Goal: Use online tool/utility: Utilize a website feature to perform a specific function

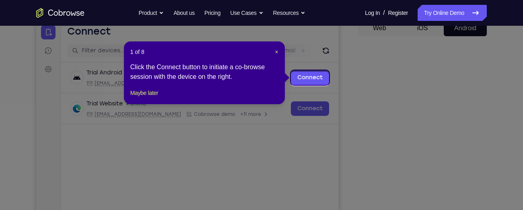
scroll to position [83, 0]
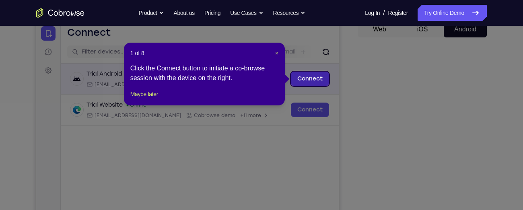
click at [322, 84] on link "Connect" at bounding box center [310, 79] width 38 height 14
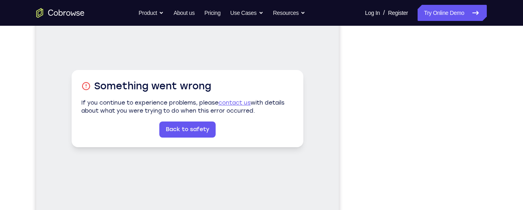
scroll to position [116, 0]
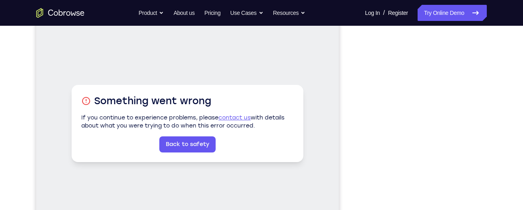
click at [339, 92] on div "Your Support Agent Your Customer Web iOS Android" at bounding box center [261, 110] width 451 height 298
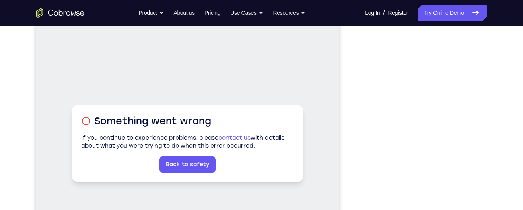
scroll to position [97, 0]
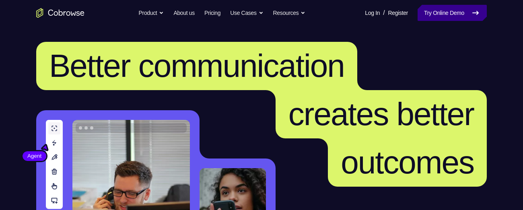
click at [446, 19] on link "Try Online Demo" at bounding box center [452, 13] width 69 height 16
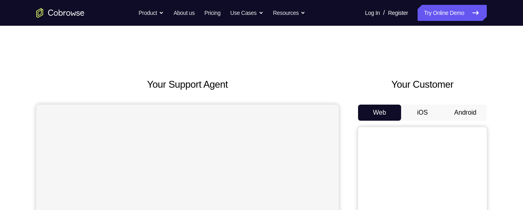
click at [467, 109] on button "Android" at bounding box center [465, 113] width 43 height 16
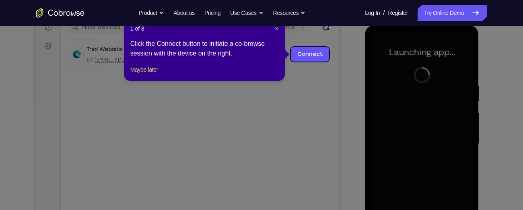
scroll to position [107, 0]
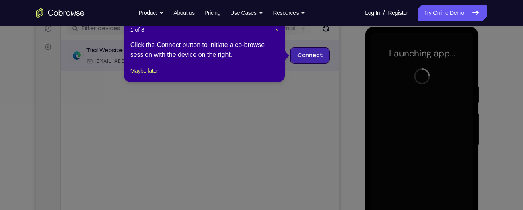
click at [318, 56] on link "Connect" at bounding box center [310, 55] width 38 height 14
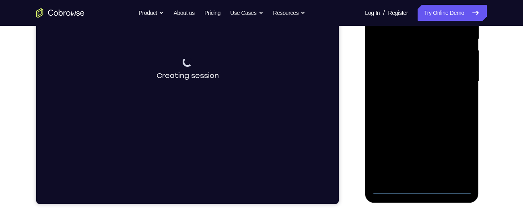
scroll to position [171, 0]
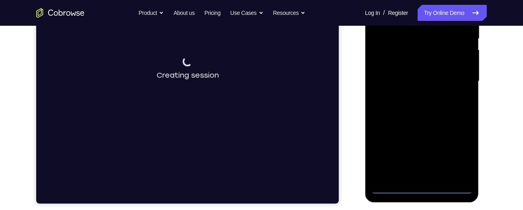
click at [422, 188] on div at bounding box center [421, 81] width 101 height 225
click at [456, 153] on div at bounding box center [421, 81] width 101 height 225
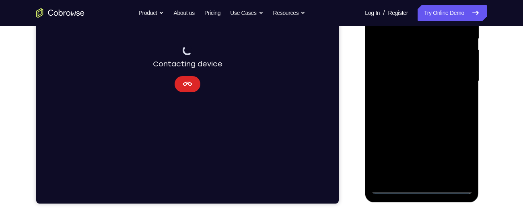
click at [191, 91] on button "Cancel" at bounding box center [188, 84] width 26 height 16
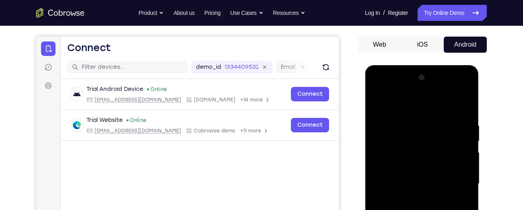
scroll to position [66, 0]
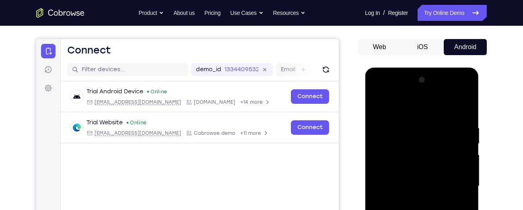
click at [377, 91] on div at bounding box center [421, 186] width 101 height 225
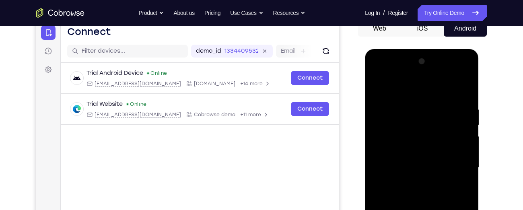
scroll to position [133, 0]
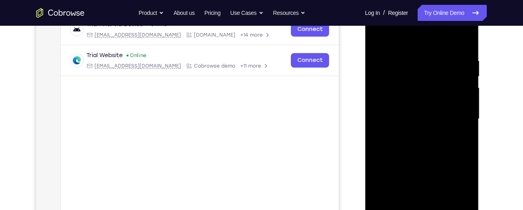
click at [453, 118] on div at bounding box center [421, 118] width 101 height 225
click at [411, 134] on div at bounding box center [421, 118] width 101 height 225
click at [406, 114] on div at bounding box center [421, 118] width 101 height 225
click at [405, 103] on div at bounding box center [421, 118] width 101 height 225
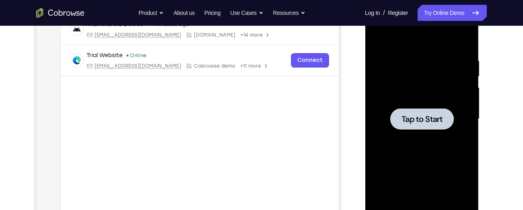
click at [406, 85] on div at bounding box center [421, 118] width 101 height 225
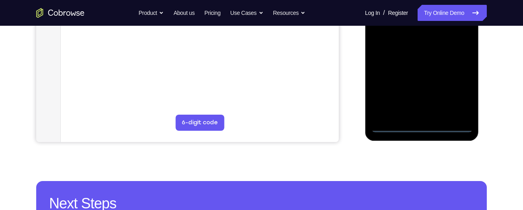
scroll to position [237, 0]
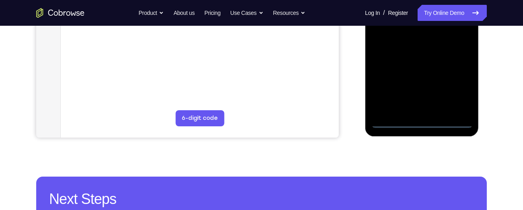
click at [424, 120] on div at bounding box center [421, 15] width 101 height 225
click at [422, 122] on div at bounding box center [421, 15] width 101 height 225
click at [454, 85] on div at bounding box center [421, 15] width 101 height 225
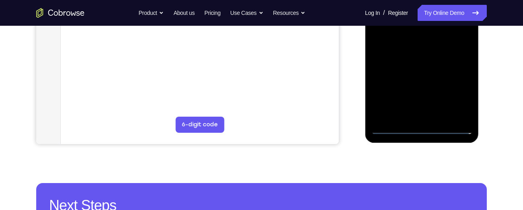
scroll to position [231, 0]
click at [420, 131] on div at bounding box center [421, 21] width 101 height 225
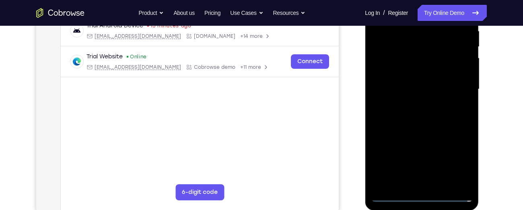
scroll to position [165, 0]
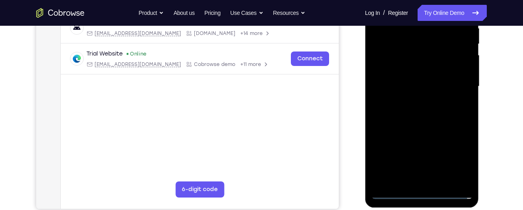
click at [459, 154] on div at bounding box center [421, 86] width 101 height 225
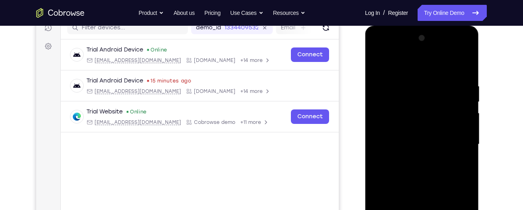
scroll to position [106, 0]
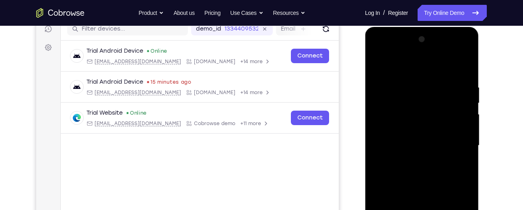
click at [377, 53] on div at bounding box center [421, 145] width 101 height 225
click at [459, 145] on div at bounding box center [421, 145] width 101 height 225
click at [411, 158] on div at bounding box center [421, 145] width 101 height 225
click at [410, 141] on div at bounding box center [421, 145] width 101 height 225
click at [401, 133] on div at bounding box center [421, 145] width 101 height 225
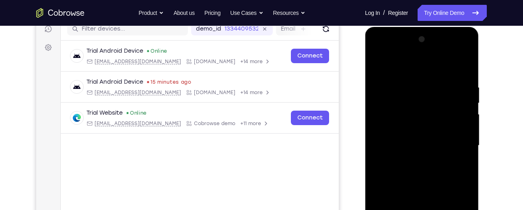
click at [401, 143] on div at bounding box center [421, 145] width 101 height 225
click at [422, 167] on div at bounding box center [421, 145] width 101 height 225
click at [411, 155] on div at bounding box center [421, 145] width 101 height 225
click at [463, 128] on div at bounding box center [421, 145] width 101 height 225
click at [419, 145] on div at bounding box center [421, 145] width 101 height 225
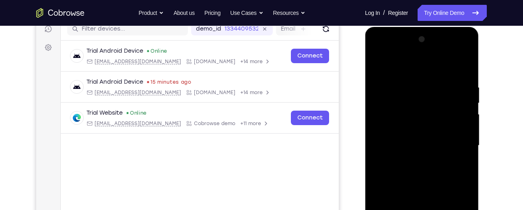
click at [414, 171] on div at bounding box center [421, 145] width 101 height 225
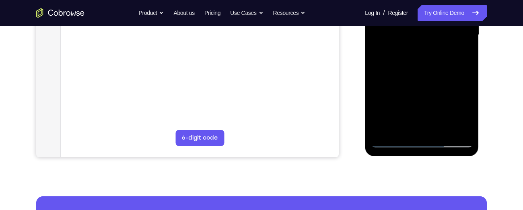
scroll to position [212, 0]
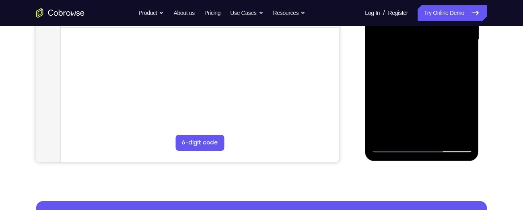
click at [429, 77] on div at bounding box center [421, 39] width 101 height 225
click at [464, 131] on div at bounding box center [421, 39] width 101 height 225
click at [459, 135] on div at bounding box center [421, 39] width 101 height 225
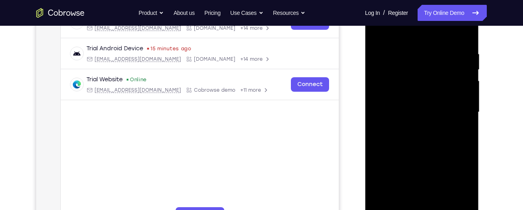
scroll to position [126, 0]
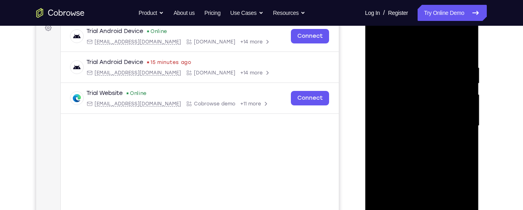
click at [454, 46] on div at bounding box center [421, 125] width 101 height 225
drag, startPoint x: 442, startPoint y: 80, endPoint x: 443, endPoint y: 128, distance: 48.3
click at [443, 128] on div at bounding box center [421, 125] width 101 height 225
click at [376, 43] on div at bounding box center [421, 125] width 101 height 225
click at [394, 89] on div at bounding box center [421, 125] width 101 height 225
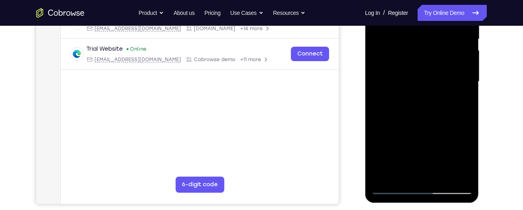
scroll to position [171, 0]
click at [398, 96] on div at bounding box center [421, 81] width 101 height 225
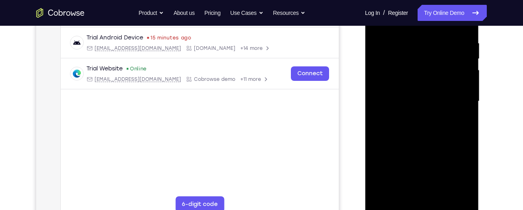
scroll to position [149, 0]
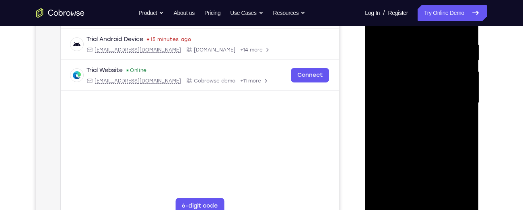
click at [400, 66] on div at bounding box center [421, 102] width 101 height 225
click at [400, 81] on div at bounding box center [421, 102] width 101 height 225
click at [401, 79] on div at bounding box center [421, 102] width 101 height 225
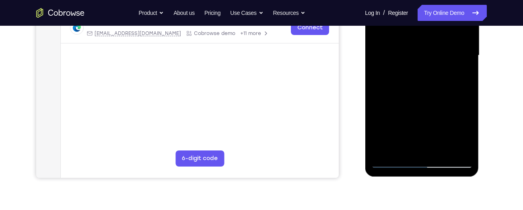
scroll to position [197, 0]
click at [401, 142] on div at bounding box center [421, 54] width 101 height 225
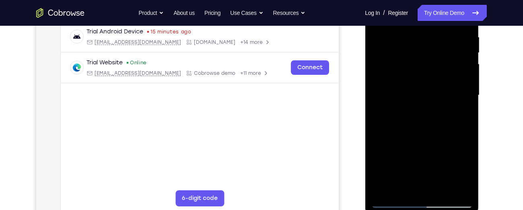
scroll to position [156, 0]
click at [396, 64] on div at bounding box center [421, 95] width 101 height 225
click at [394, 60] on div at bounding box center [421, 95] width 101 height 225
click at [400, 82] on div at bounding box center [421, 95] width 101 height 225
click at [399, 77] on div at bounding box center [421, 95] width 101 height 225
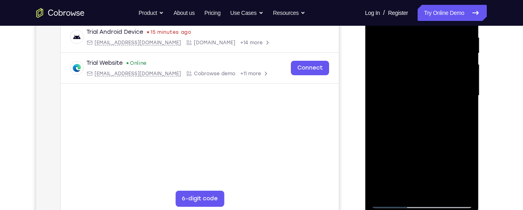
click at [399, 74] on div at bounding box center [421, 95] width 101 height 225
click at [391, 85] on div at bounding box center [421, 95] width 101 height 225
drag, startPoint x: 407, startPoint y: 86, endPoint x: 409, endPoint y: 53, distance: 33.1
click at [409, 53] on div at bounding box center [421, 95] width 101 height 225
drag, startPoint x: 409, startPoint y: 66, endPoint x: 408, endPoint y: 34, distance: 31.4
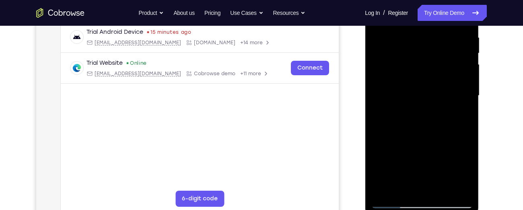
click at [408, 34] on div at bounding box center [421, 95] width 101 height 225
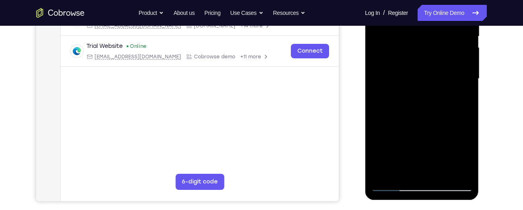
scroll to position [174, 0]
click at [401, 75] on div at bounding box center [421, 78] width 101 height 225
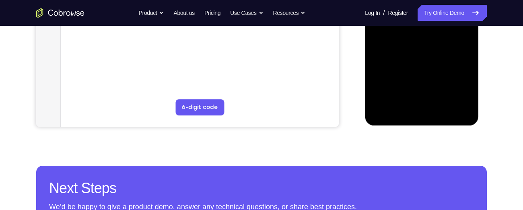
scroll to position [248, 0]
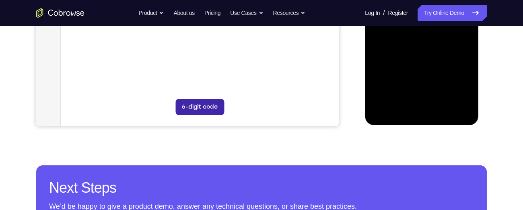
click at [211, 103] on button "6-digit code" at bounding box center [200, 107] width 49 height 16
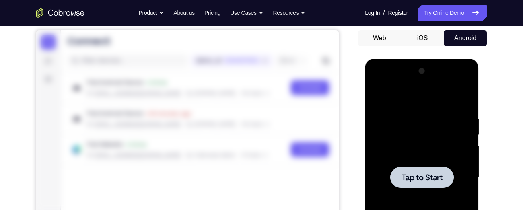
scroll to position [74, 0]
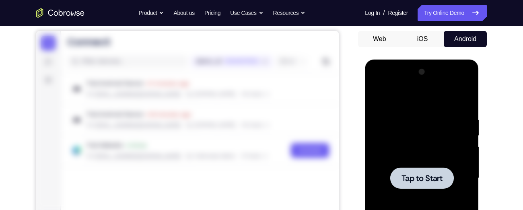
drag, startPoint x: 372, startPoint y: 174, endPoint x: 413, endPoint y: 167, distance: 40.8
click at [413, 167] on div at bounding box center [421, 178] width 101 height 225
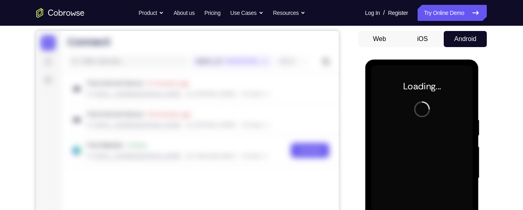
click at [413, 167] on div at bounding box center [421, 178] width 101 height 225
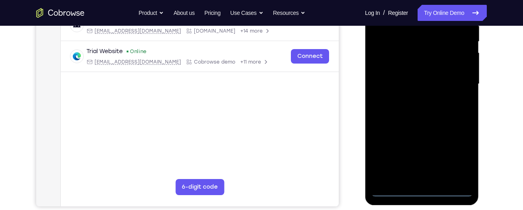
scroll to position [169, 0]
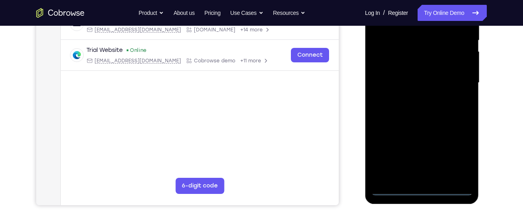
click at [422, 188] on div at bounding box center [421, 82] width 101 height 225
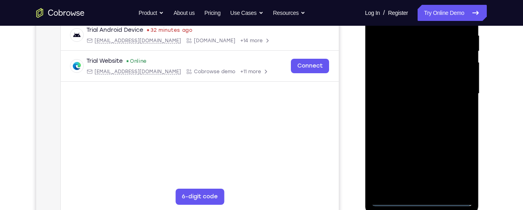
scroll to position [158, 0]
click at [457, 163] on div at bounding box center [421, 93] width 101 height 225
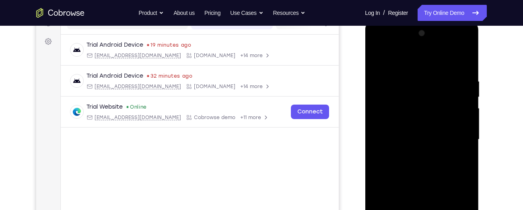
scroll to position [113, 0]
click at [377, 45] on div at bounding box center [421, 139] width 101 height 225
click at [454, 131] on div at bounding box center [421, 139] width 101 height 225
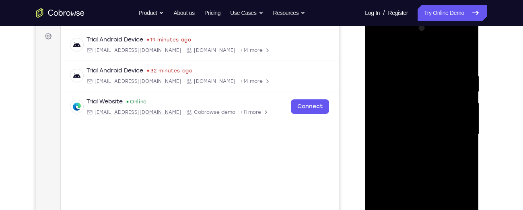
scroll to position [118, 0]
click at [415, 148] on div at bounding box center [421, 133] width 101 height 225
click at [417, 150] on div at bounding box center [421, 133] width 101 height 225
click at [405, 128] on div at bounding box center [421, 133] width 101 height 225
click at [407, 122] on div at bounding box center [421, 133] width 101 height 225
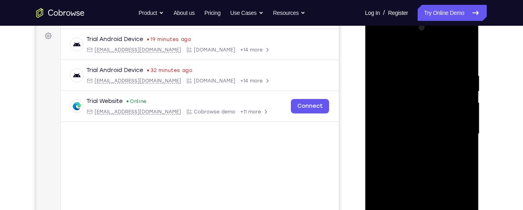
click at [406, 130] on div at bounding box center [421, 133] width 101 height 225
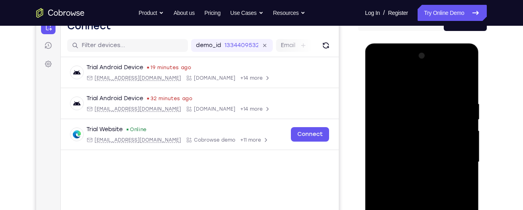
scroll to position [96, 0]
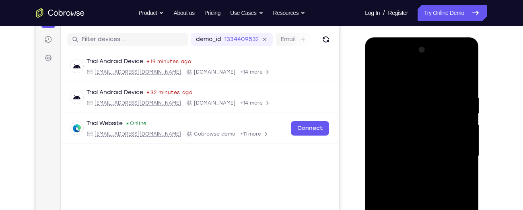
click at [464, 86] on div at bounding box center [421, 155] width 101 height 225
click at [459, 77] on div at bounding box center [421, 155] width 101 height 225
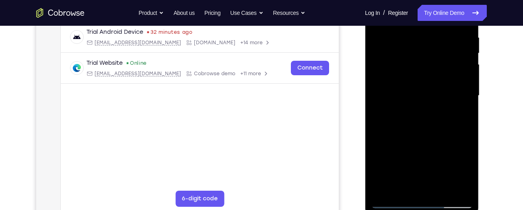
scroll to position [161, 0]
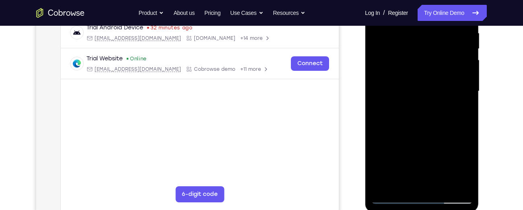
click at [430, 130] on div at bounding box center [421, 91] width 101 height 225
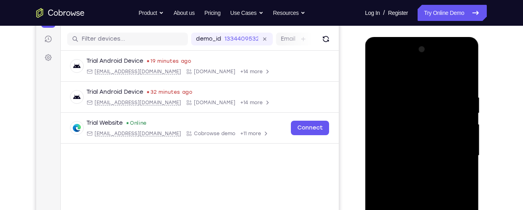
scroll to position [95, 0]
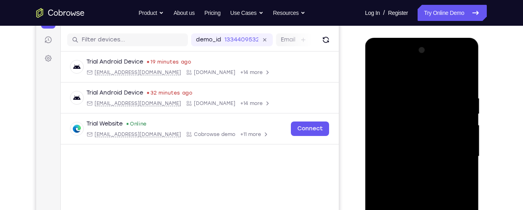
click at [459, 94] on div at bounding box center [421, 156] width 101 height 225
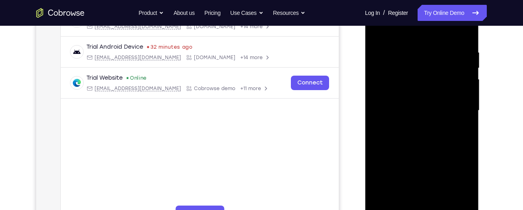
scroll to position [137, 0]
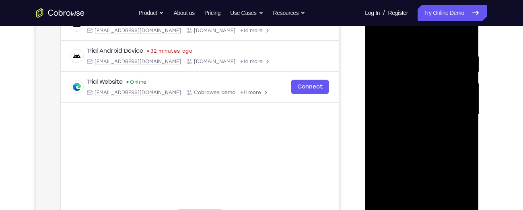
click at [465, 104] on div at bounding box center [421, 114] width 101 height 225
click at [463, 64] on div at bounding box center [421, 114] width 101 height 225
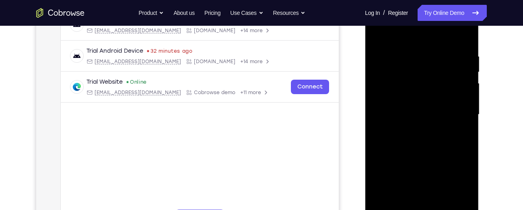
click at [461, 37] on div at bounding box center [421, 114] width 101 height 225
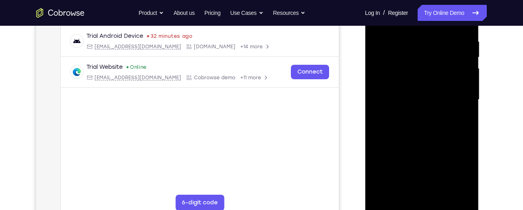
scroll to position [155, 0]
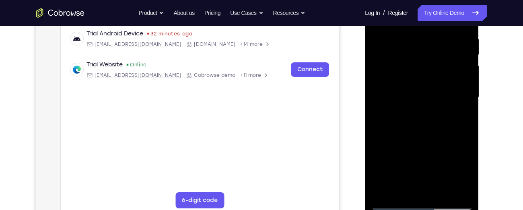
drag, startPoint x: 435, startPoint y: 138, endPoint x: 432, endPoint y: 78, distance: 60.1
click at [432, 78] on div at bounding box center [421, 97] width 101 height 225
drag, startPoint x: 429, startPoint y: 151, endPoint x: 425, endPoint y: 57, distance: 94.3
click at [425, 57] on div at bounding box center [421, 97] width 101 height 225
drag, startPoint x: 424, startPoint y: 132, endPoint x: 412, endPoint y: 10, distance: 123.3
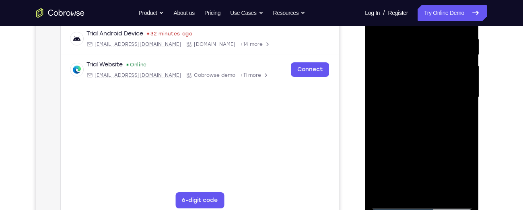
click at [412, 10] on div at bounding box center [421, 97] width 101 height 225
drag, startPoint x: 419, startPoint y: 117, endPoint x: 404, endPoint y: 30, distance: 88.0
click at [404, 30] on div at bounding box center [421, 97] width 101 height 225
drag, startPoint x: 420, startPoint y: 145, endPoint x: 417, endPoint y: 61, distance: 84.6
click at [417, 61] on div at bounding box center [421, 97] width 101 height 225
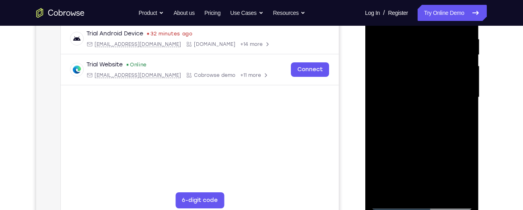
click at [420, 82] on div at bounding box center [421, 97] width 101 height 225
drag, startPoint x: 414, startPoint y: 142, endPoint x: 412, endPoint y: 62, distance: 80.1
click at [412, 62] on div at bounding box center [421, 97] width 101 height 225
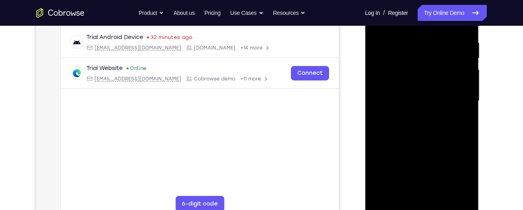
scroll to position [151, 0]
drag, startPoint x: 412, startPoint y: 148, endPoint x: 412, endPoint y: 92, distance: 56.0
click at [412, 92] on div at bounding box center [421, 100] width 101 height 225
click at [466, 88] on div at bounding box center [421, 100] width 101 height 225
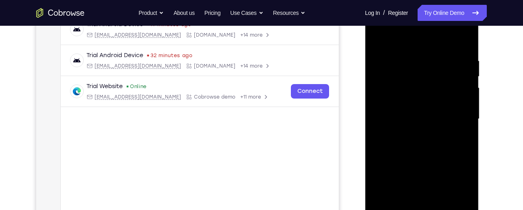
scroll to position [131, 0]
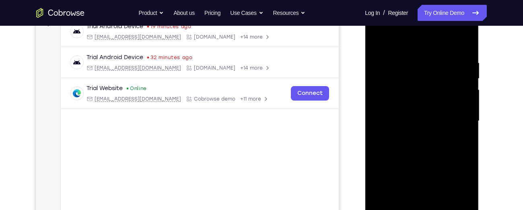
drag, startPoint x: 405, startPoint y: 150, endPoint x: 404, endPoint y: 81, distance: 68.4
click at [404, 81] on div at bounding box center [421, 120] width 101 height 225
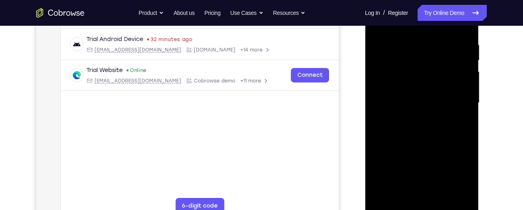
scroll to position [153, 0]
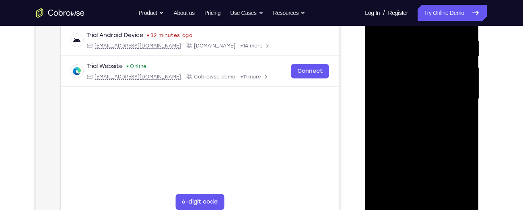
drag, startPoint x: 415, startPoint y: 136, endPoint x: 409, endPoint y: 53, distance: 83.9
click at [409, 53] on div at bounding box center [421, 98] width 101 height 225
drag, startPoint x: 426, startPoint y: 147, endPoint x: 420, endPoint y: 51, distance: 96.0
click at [420, 51] on div at bounding box center [421, 98] width 101 height 225
drag, startPoint x: 426, startPoint y: 132, endPoint x: 417, endPoint y: 34, distance: 97.9
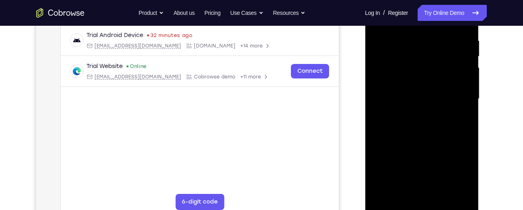
click at [417, 34] on div at bounding box center [421, 98] width 101 height 225
drag, startPoint x: 419, startPoint y: 134, endPoint x: 411, endPoint y: 22, distance: 113.0
click at [411, 22] on div at bounding box center [421, 98] width 101 height 225
drag, startPoint x: 416, startPoint y: 146, endPoint x: 408, endPoint y: 60, distance: 86.1
click at [408, 60] on div at bounding box center [421, 98] width 101 height 225
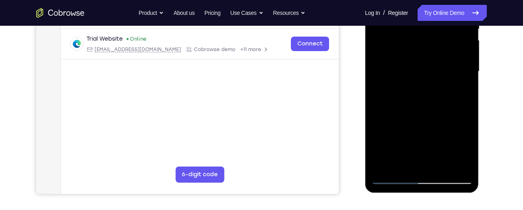
scroll to position [180, 0]
drag, startPoint x: 445, startPoint y: 133, endPoint x: 436, endPoint y: 99, distance: 35.3
click at [436, 99] on div at bounding box center [421, 71] width 101 height 225
click at [466, 79] on div at bounding box center [421, 71] width 101 height 225
click at [467, 79] on div at bounding box center [421, 71] width 101 height 225
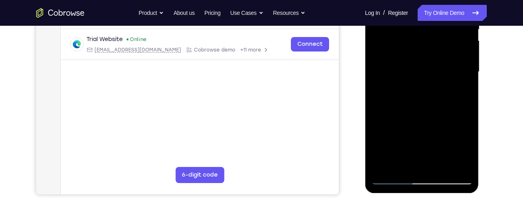
click at [467, 79] on div at bounding box center [421, 71] width 101 height 225
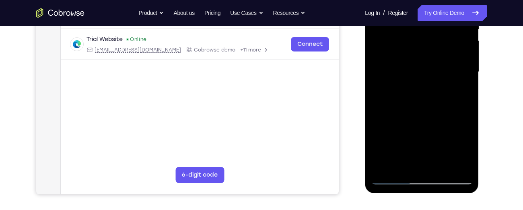
click at [467, 79] on div at bounding box center [421, 71] width 101 height 225
drag, startPoint x: 422, startPoint y: 109, endPoint x: 428, endPoint y: 25, distance: 84.7
click at [428, 25] on div at bounding box center [421, 71] width 101 height 225
drag, startPoint x: 426, startPoint y: 122, endPoint x: 426, endPoint y: 46, distance: 76.5
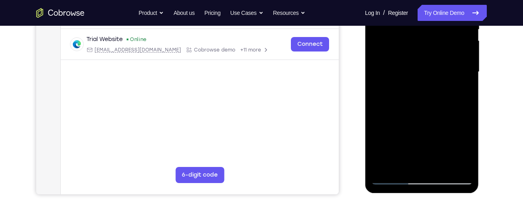
click at [426, 46] on div at bounding box center [421, 71] width 101 height 225
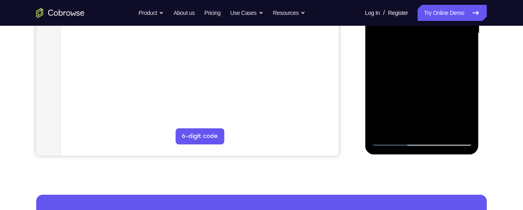
scroll to position [174, 0]
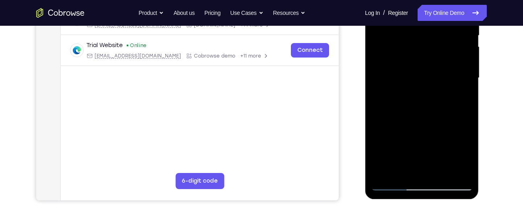
drag, startPoint x: 415, startPoint y: 142, endPoint x: 415, endPoint y: 71, distance: 70.5
click at [415, 71] on div at bounding box center [421, 77] width 101 height 225
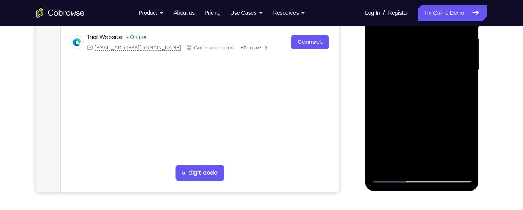
scroll to position [180, 0]
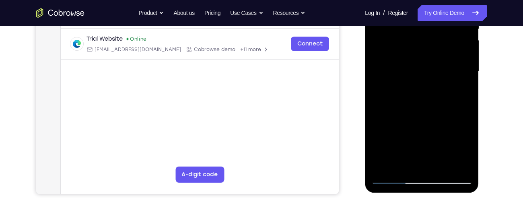
drag, startPoint x: 415, startPoint y: 106, endPoint x: 414, endPoint y: 60, distance: 46.3
click at [414, 60] on div at bounding box center [421, 71] width 101 height 225
drag, startPoint x: 434, startPoint y: 65, endPoint x: 430, endPoint y: 125, distance: 60.1
click at [430, 125] on div at bounding box center [421, 71] width 101 height 225
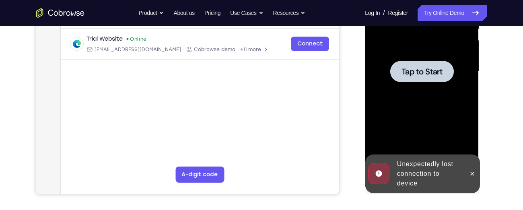
drag, startPoint x: 430, startPoint y: 86, endPoint x: 427, endPoint y: 142, distance: 56.1
